Goal: Information Seeking & Learning: Find contact information

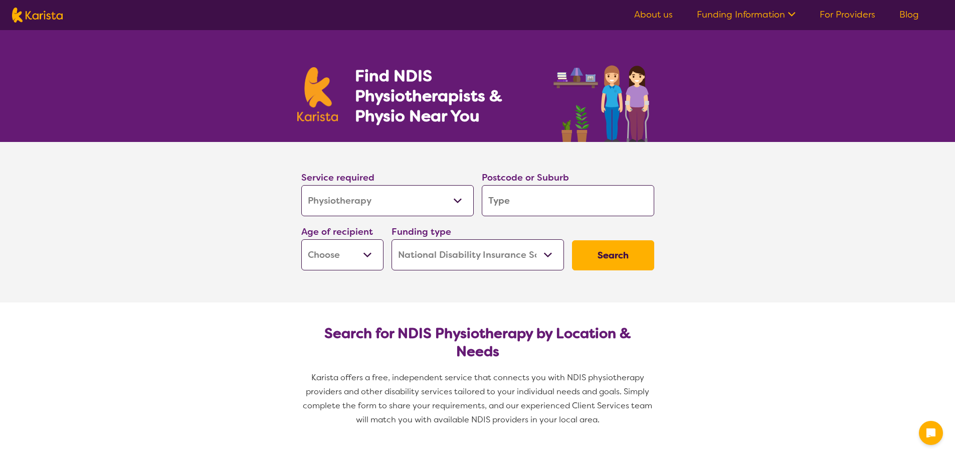
select select "Physiotherapy"
select select "NDIS"
select select "Physiotherapy"
select select "NDIS"
click at [531, 203] on input "search" at bounding box center [568, 200] width 172 height 31
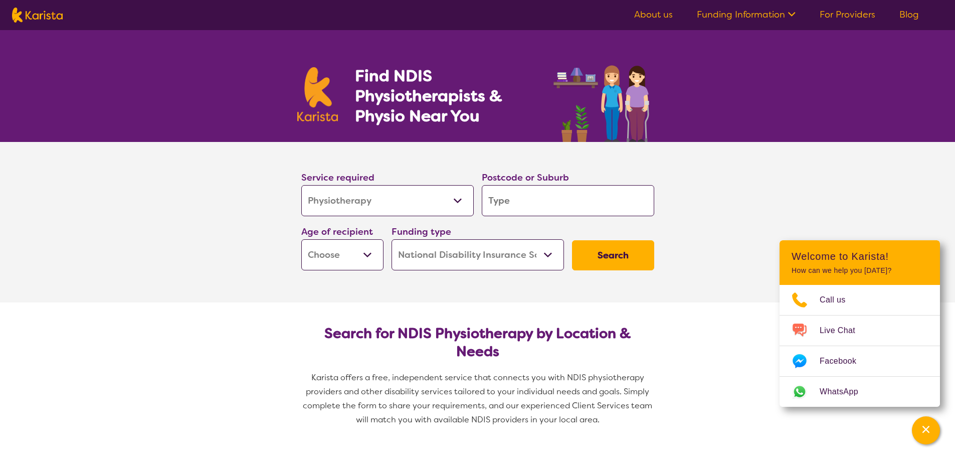
type input "6"
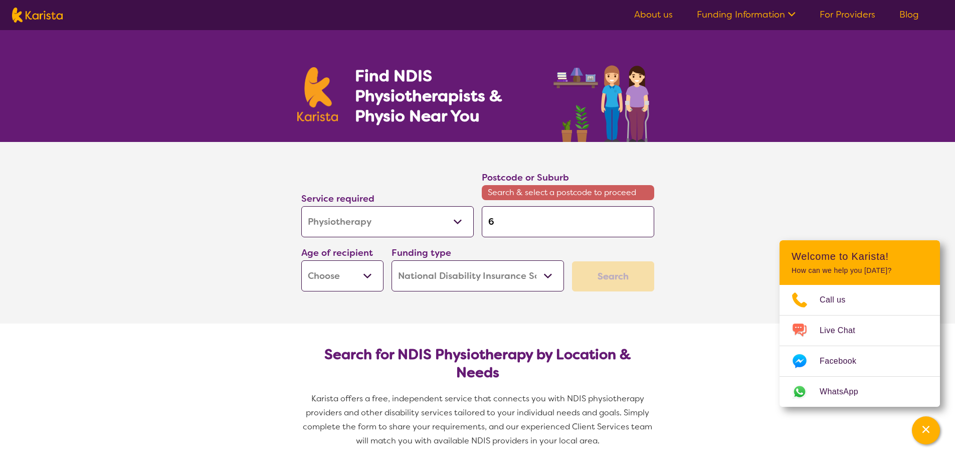
type input "67"
type input "672"
type input "6721"
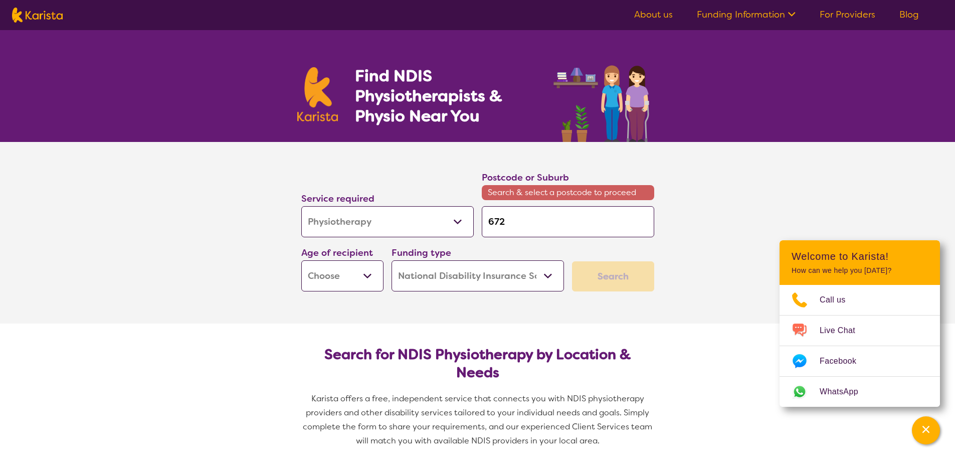
type input "6721"
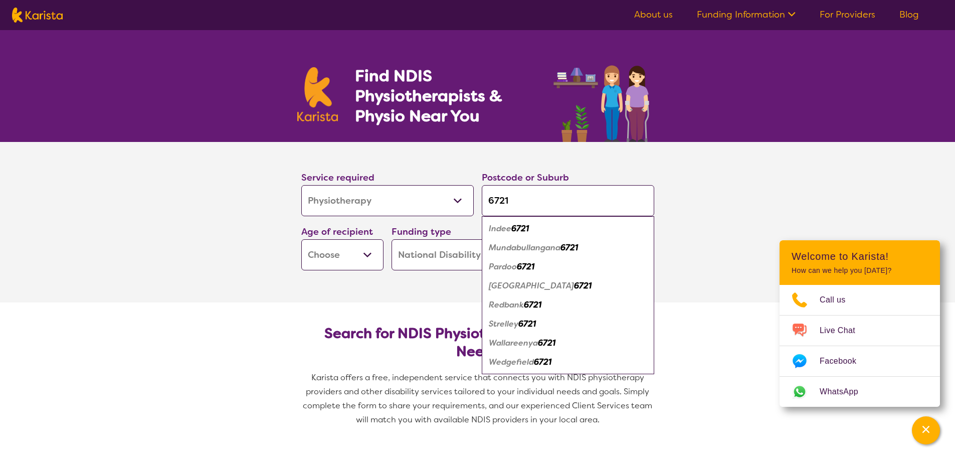
type input "672"
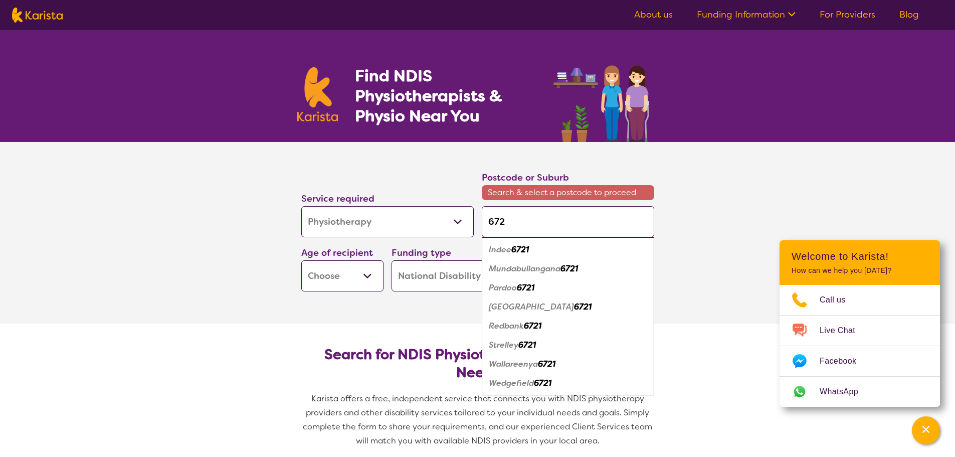
type input "67"
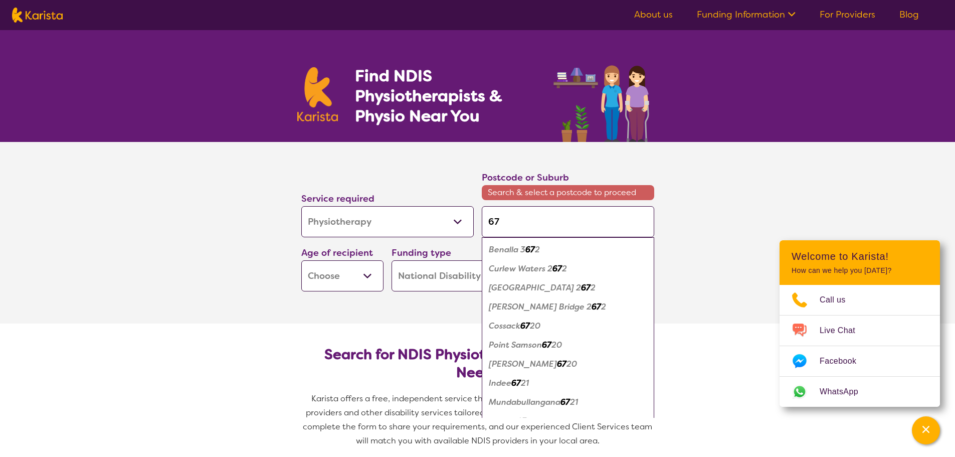
type input "672"
type input "6722"
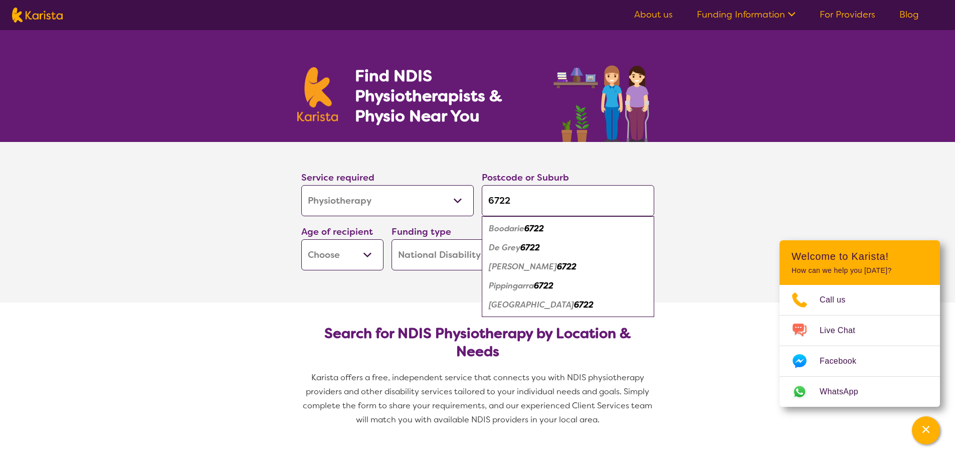
type input "6722"
click at [538, 306] on em "[GEOGRAPHIC_DATA]" at bounding box center [531, 304] width 85 height 11
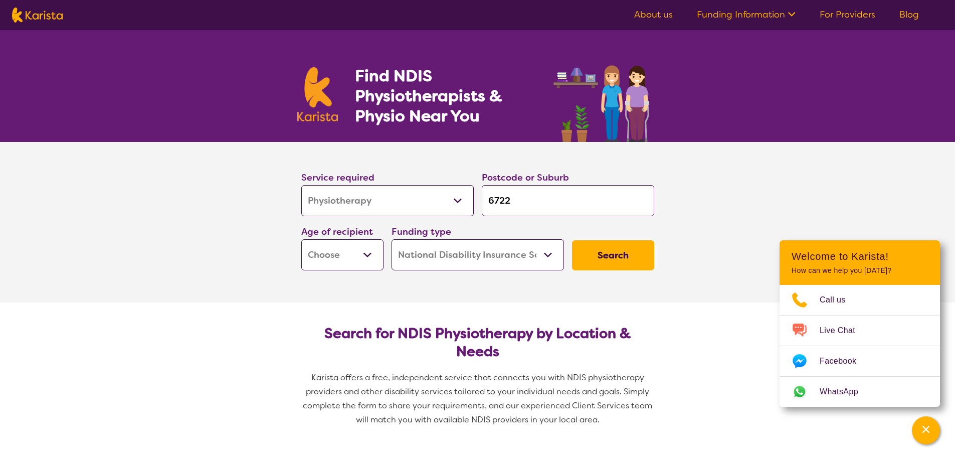
click at [621, 259] on button "Search" at bounding box center [613, 255] width 82 height 30
click at [349, 255] on select "Early Childhood - 0 to 9 Child - 10 to 11 Adolescent - 12 to 17 Adult - 18 to 6…" at bounding box center [342, 254] width 82 height 31
select select "CH"
click at [301, 239] on select "Early Childhood - 0 to 9 Child - 10 to 11 Adolescent - 12 to 17 Adult - 18 to 6…" at bounding box center [342, 254] width 82 height 31
select select "CH"
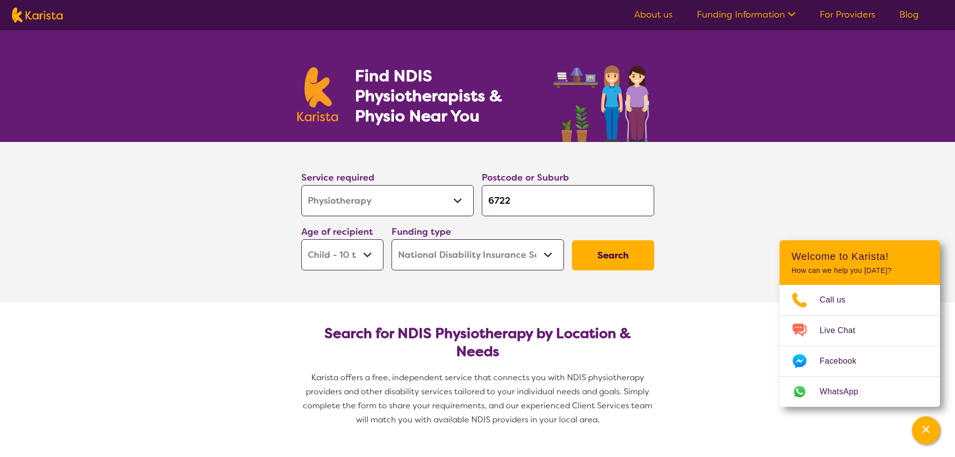
click at [609, 258] on button "Search" at bounding box center [613, 255] width 82 height 30
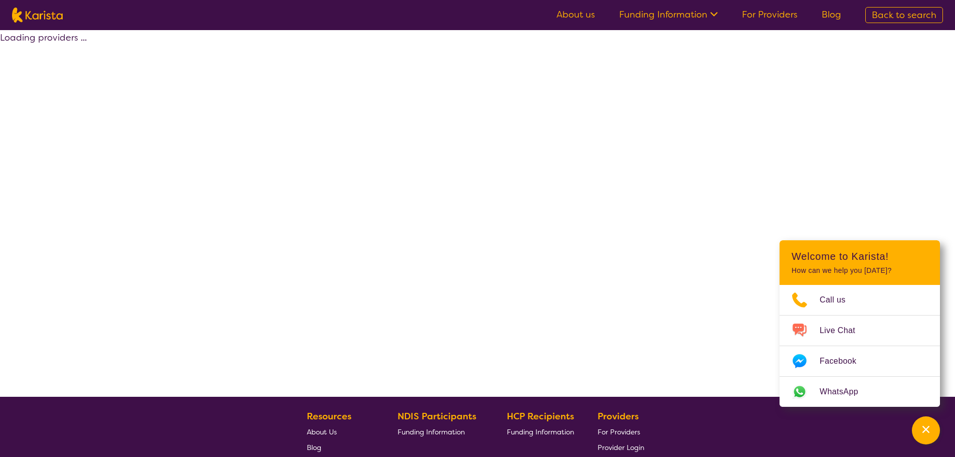
select select "by_score"
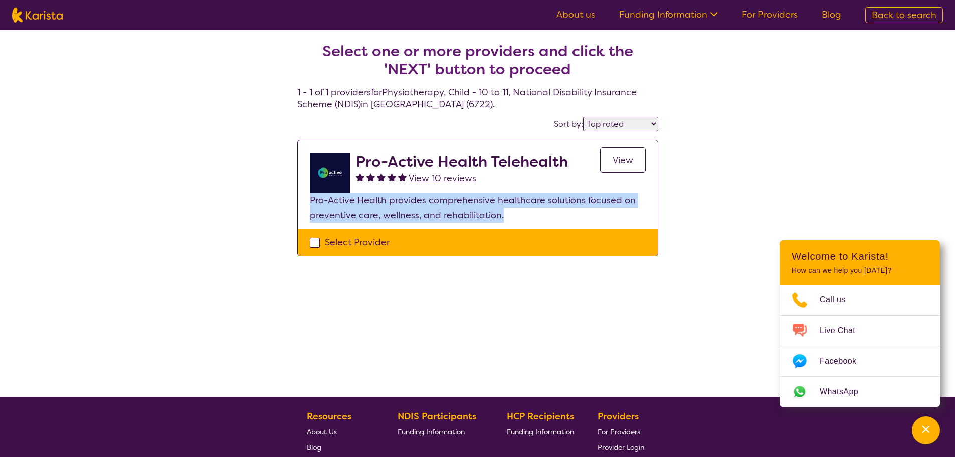
drag, startPoint x: 523, startPoint y: 215, endPoint x: 304, endPoint y: 195, distance: 220.0
click at [304, 195] on section "Pro-Active Health Telehealth View 10 reviews View Pro-Active Health provides co…" at bounding box center [478, 184] width 360 height 88
